Goal: Task Accomplishment & Management: Use online tool/utility

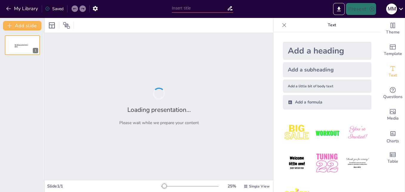
type input "Conceptos Fundamentales de la Química: Moles, Masa Atómica y Estructura Atómica"
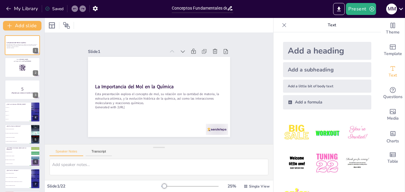
checkbox input "true"
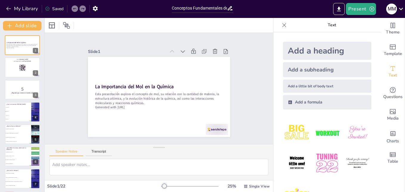
checkbox input "true"
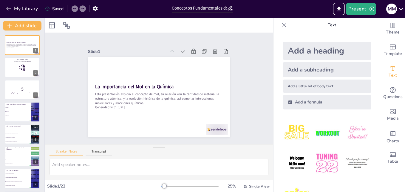
checkbox input "true"
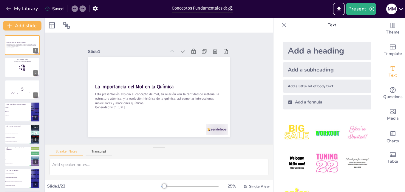
checkbox input "true"
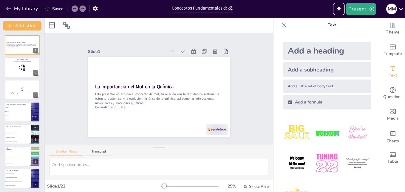
checkbox input "true"
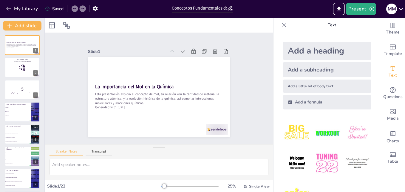
checkbox input "true"
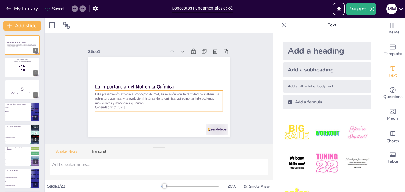
checkbox input "true"
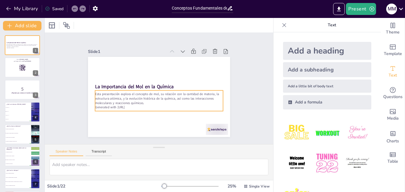
checkbox input "true"
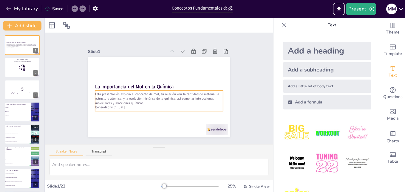
checkbox input "true"
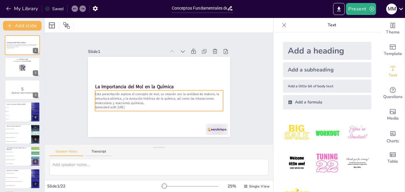
checkbox input "true"
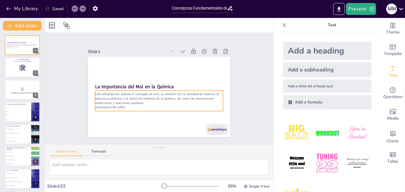
checkbox input "true"
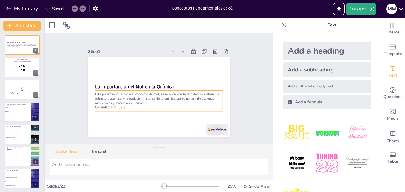
checkbox input "true"
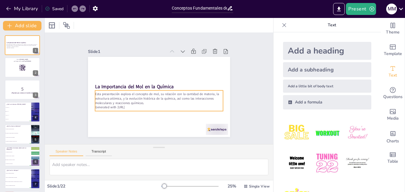
checkbox input "true"
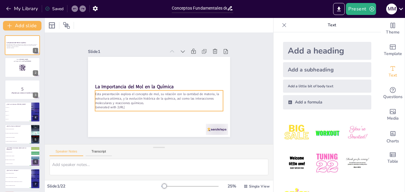
checkbox input "true"
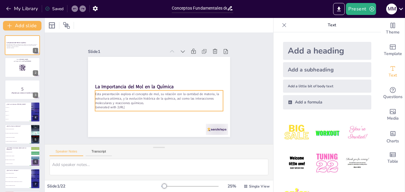
checkbox input "true"
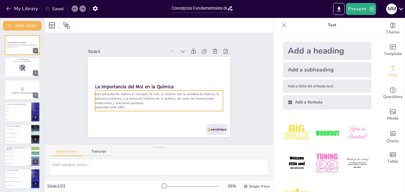
checkbox input "true"
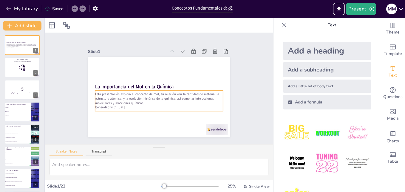
checkbox input "true"
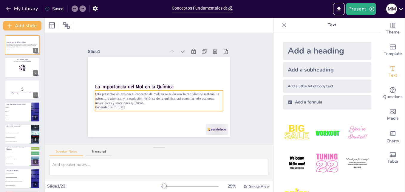
checkbox input "true"
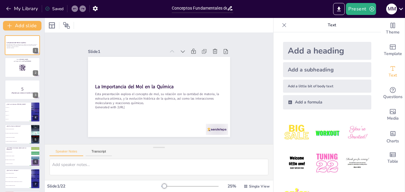
checkbox input "true"
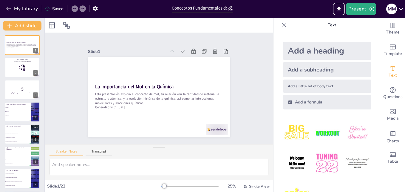
checkbox input "true"
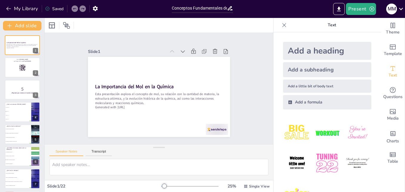
checkbox input "true"
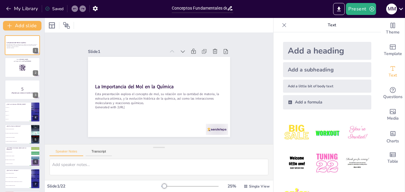
checkbox input "true"
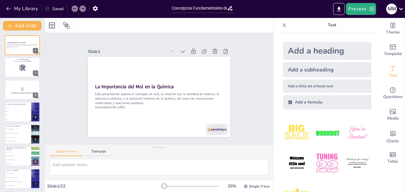
checkbox input "true"
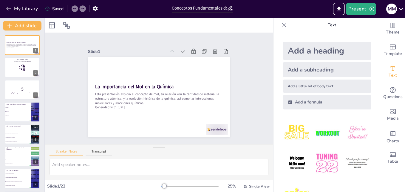
checkbox input "true"
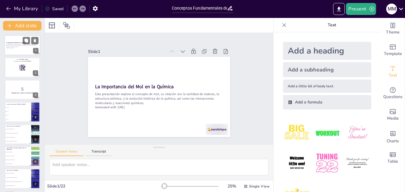
checkbox input "true"
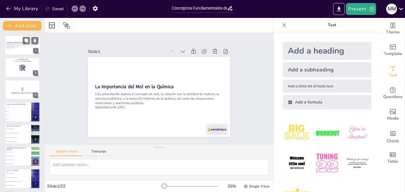
checkbox input "true"
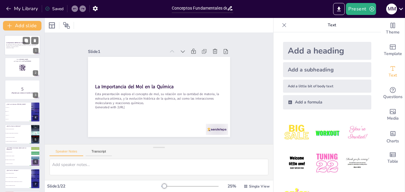
checkbox input "true"
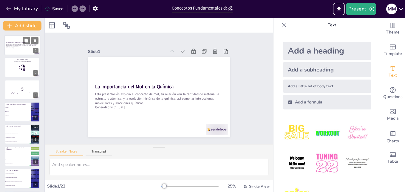
checkbox input "true"
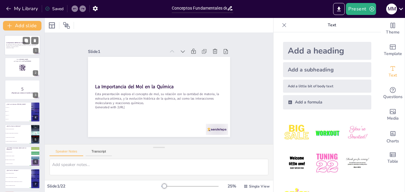
checkbox input "true"
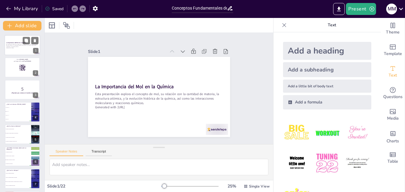
checkbox input "true"
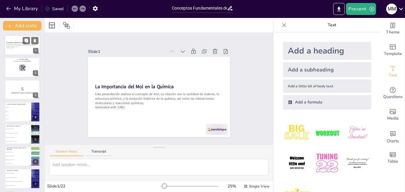
checkbox input "true"
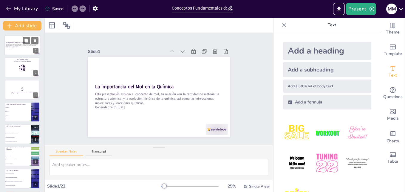
checkbox input "true"
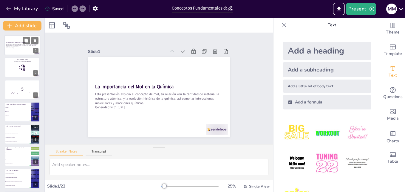
checkbox input "true"
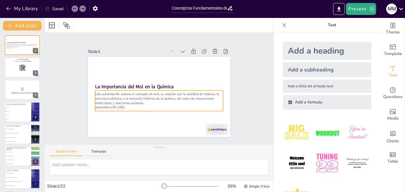
checkbox input "true"
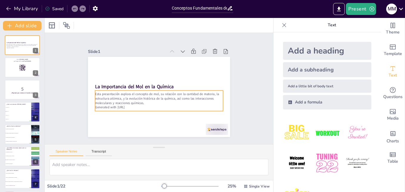
checkbox input "true"
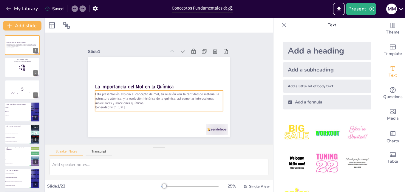
checkbox input "true"
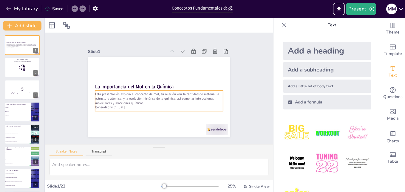
checkbox input "true"
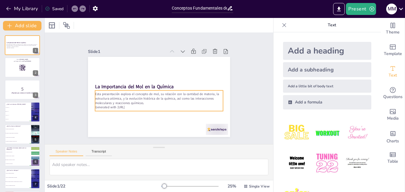
checkbox input "true"
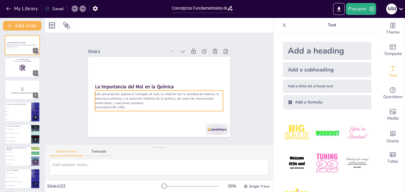
checkbox input "true"
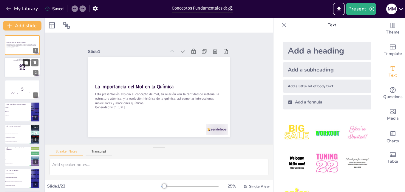
checkbox input "true"
click at [356, 12] on button "Present" at bounding box center [361, 9] width 30 height 12
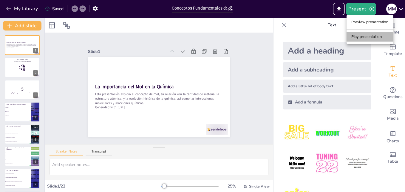
click at [363, 37] on li "Play presentation" at bounding box center [370, 37] width 47 height 10
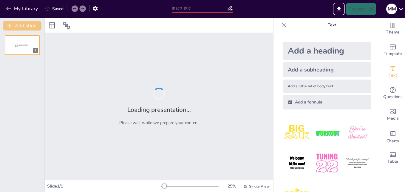
type input "Conceptos Fundamentales de la Química: Moles, Masa Atómica y Estructura Atómica"
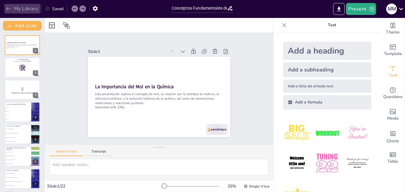
click at [8, 8] on icon "button" at bounding box center [9, 9] width 6 height 6
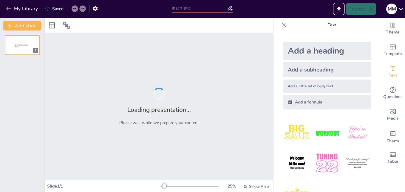
type input "Estructura Atómica y su Evolución: Un Viaje a Través de la Historia"
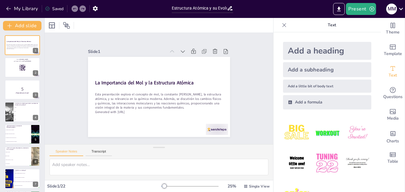
checkbox input "true"
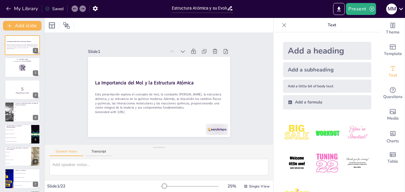
checkbox input "true"
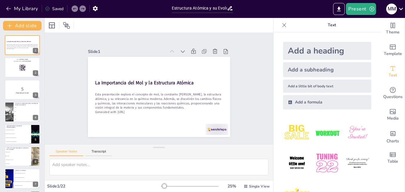
checkbox input "true"
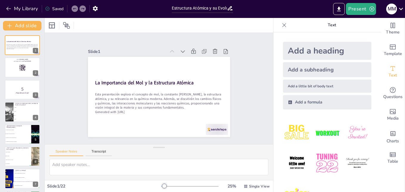
checkbox input "true"
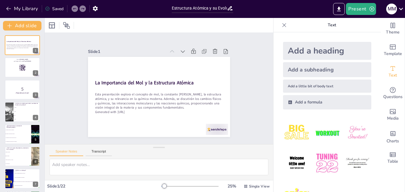
checkbox input "true"
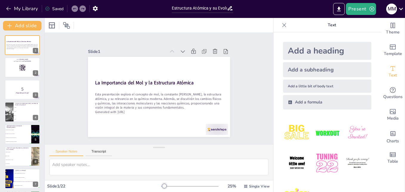
checkbox input "true"
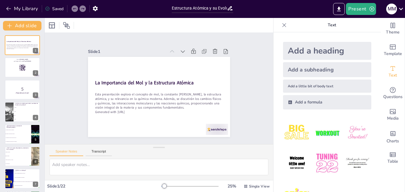
checkbox input "true"
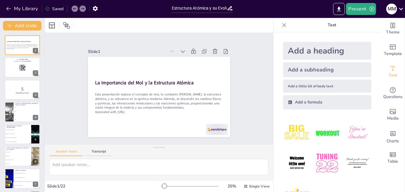
checkbox input "true"
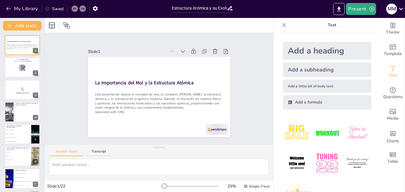
checkbox input "true"
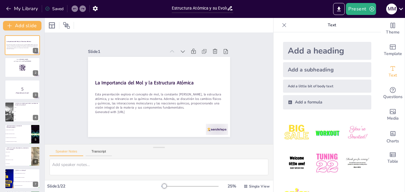
checkbox input "true"
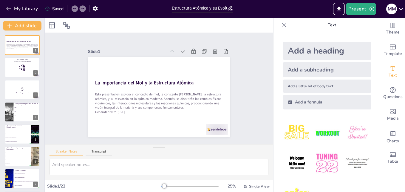
checkbox input "true"
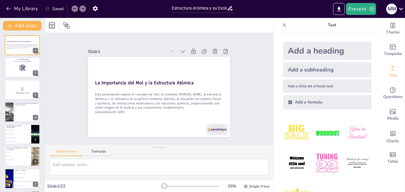
checkbox input "true"
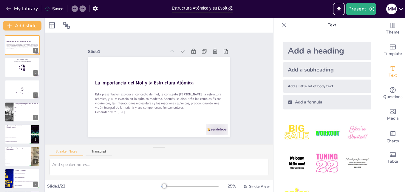
checkbox input "true"
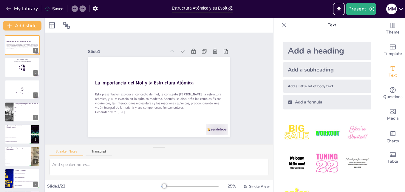
checkbox input "true"
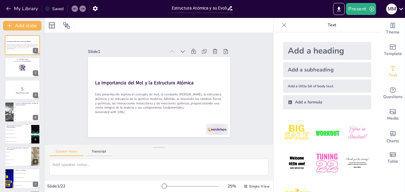
checkbox input "true"
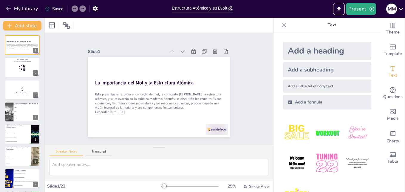
checkbox input "true"
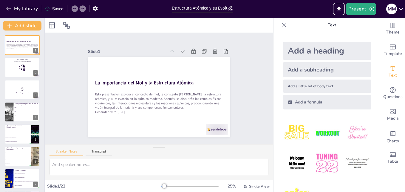
checkbox input "true"
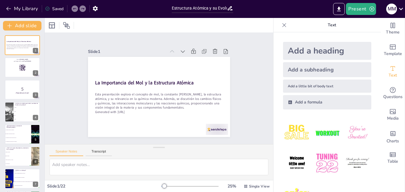
checkbox input "true"
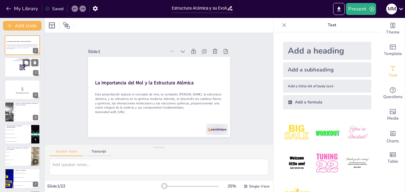
checkbox input "true"
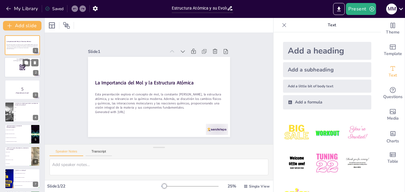
checkbox input "true"
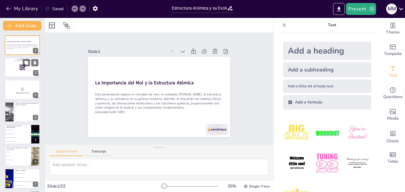
checkbox input "true"
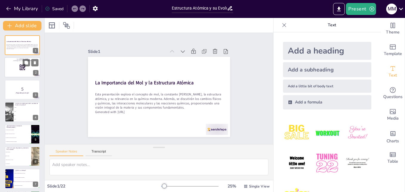
checkbox input "true"
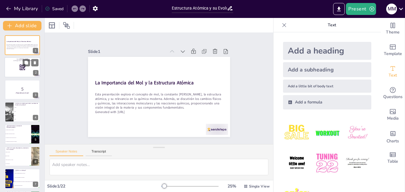
checkbox input "true"
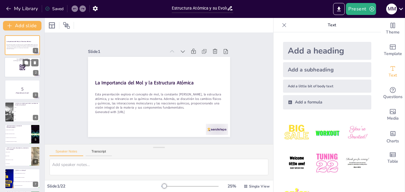
checkbox input "true"
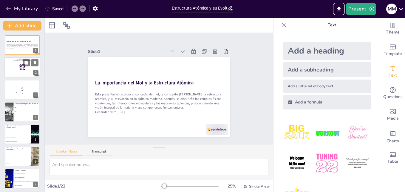
click at [10, 70] on div at bounding box center [22, 67] width 36 height 20
checkbox input "true"
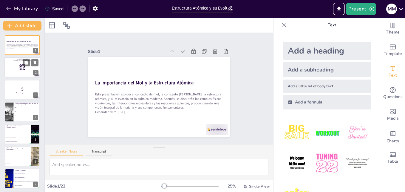
checkbox input "true"
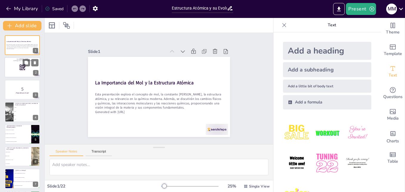
checkbox input "true"
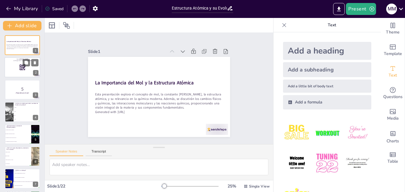
checkbox input "true"
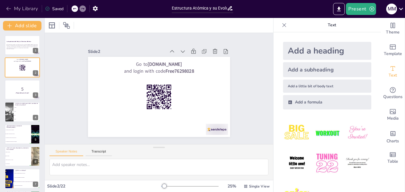
checkbox input "true"
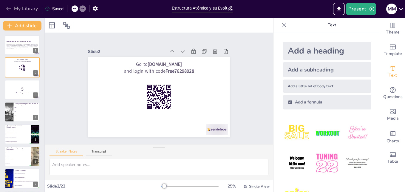
checkbox input "true"
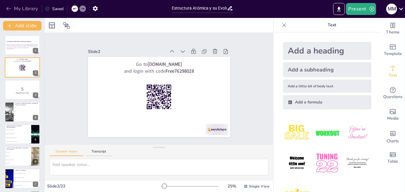
checkbox input "true"
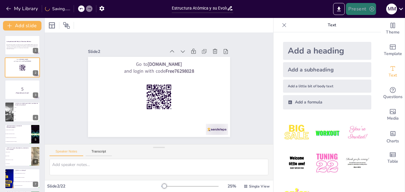
click at [359, 10] on button "Present" at bounding box center [361, 9] width 30 height 12
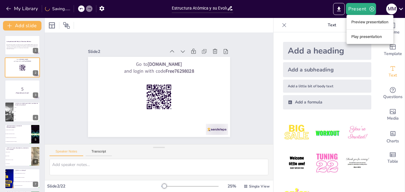
click at [357, 39] on li "Play presentation" at bounding box center [370, 37] width 47 height 10
